Goal: Task Accomplishment & Management: Use online tool/utility

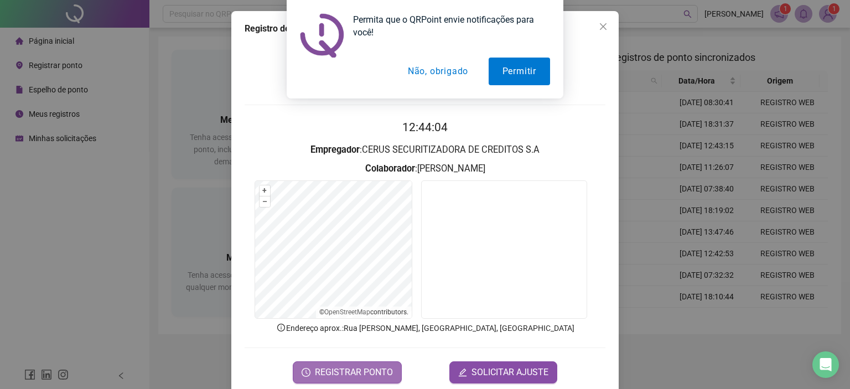
click at [370, 371] on span "REGISTRAR PONTO" at bounding box center [354, 372] width 78 height 13
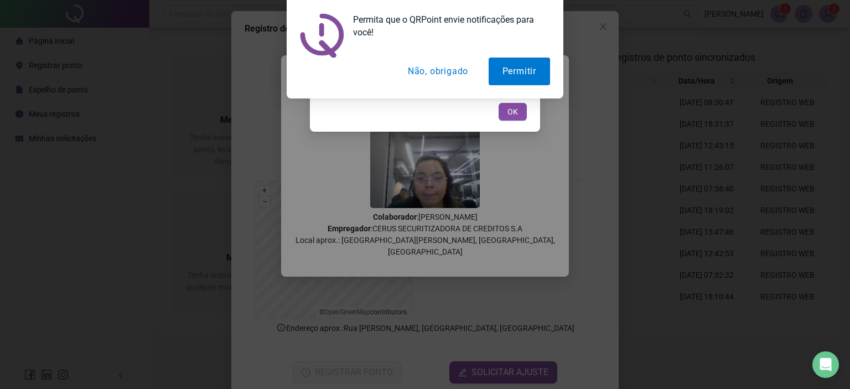
drag, startPoint x: 425, startPoint y: 68, endPoint x: 438, endPoint y: 74, distance: 14.4
click at [425, 69] on button "Não, obrigado" at bounding box center [438, 72] width 88 height 28
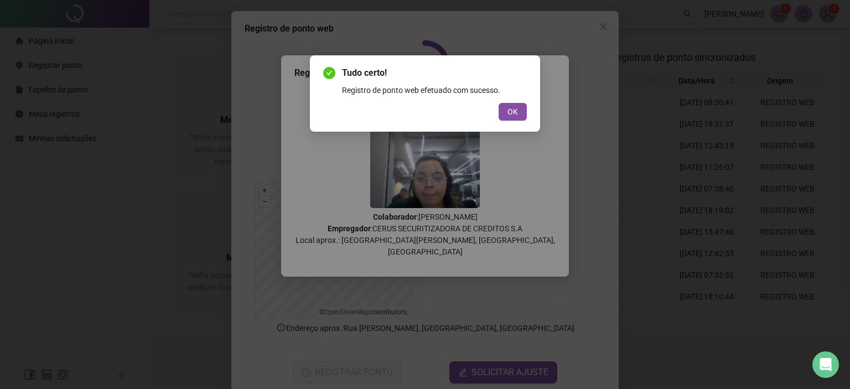
click at [516, 112] on span "OK" at bounding box center [513, 112] width 11 height 12
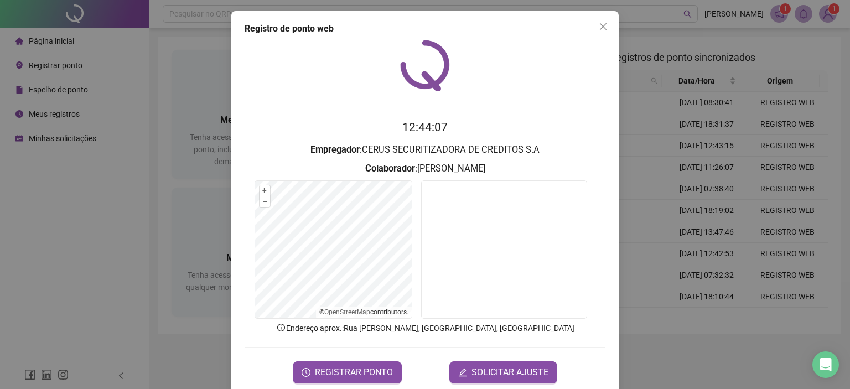
drag, startPoint x: 598, startPoint y: 27, endPoint x: 604, endPoint y: 29, distance: 7.0
click at [600, 25] on icon "close" at bounding box center [603, 26] width 7 height 7
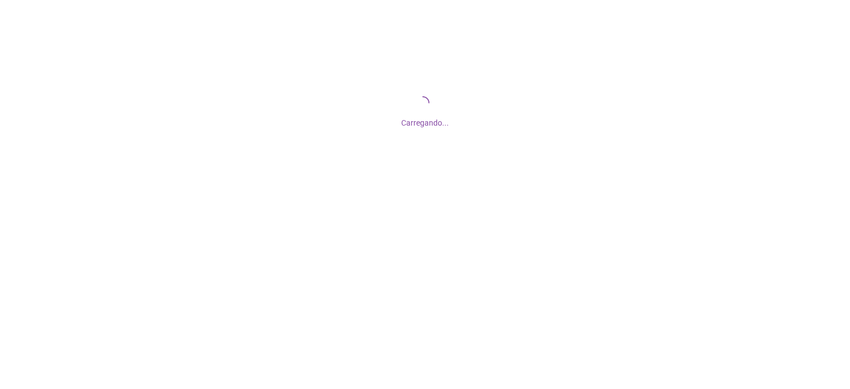
click at [458, 126] on div "Carregando..." at bounding box center [425, 120] width 850 height 18
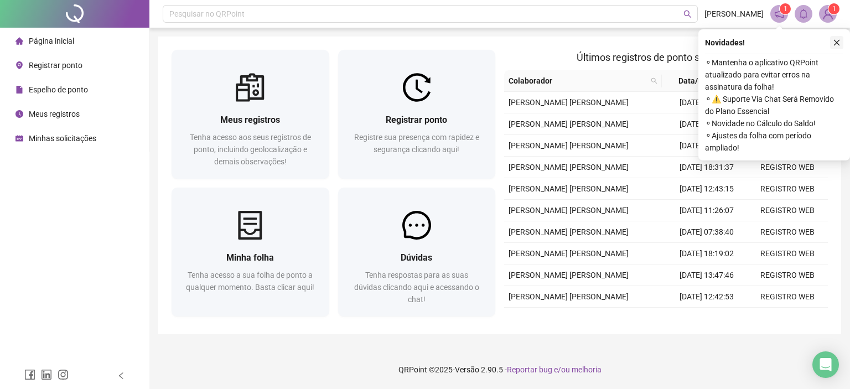
click at [836, 45] on icon "close" at bounding box center [837, 43] width 8 height 8
